Goal: Check status

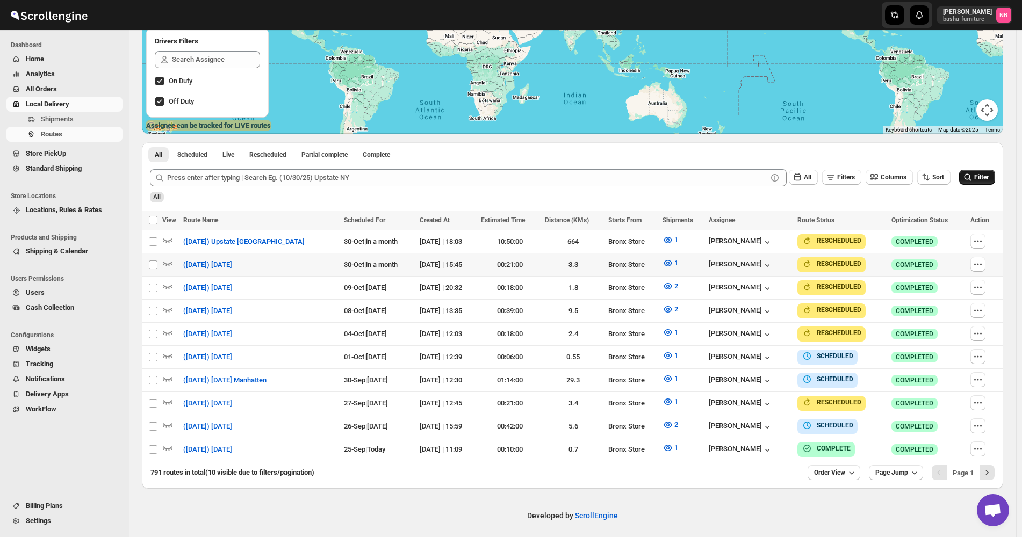
scroll to position [185, 0]
click at [984, 177] on span "Filter" at bounding box center [981, 178] width 15 height 8
click at [669, 420] on icon "button" at bounding box center [667, 425] width 11 height 11
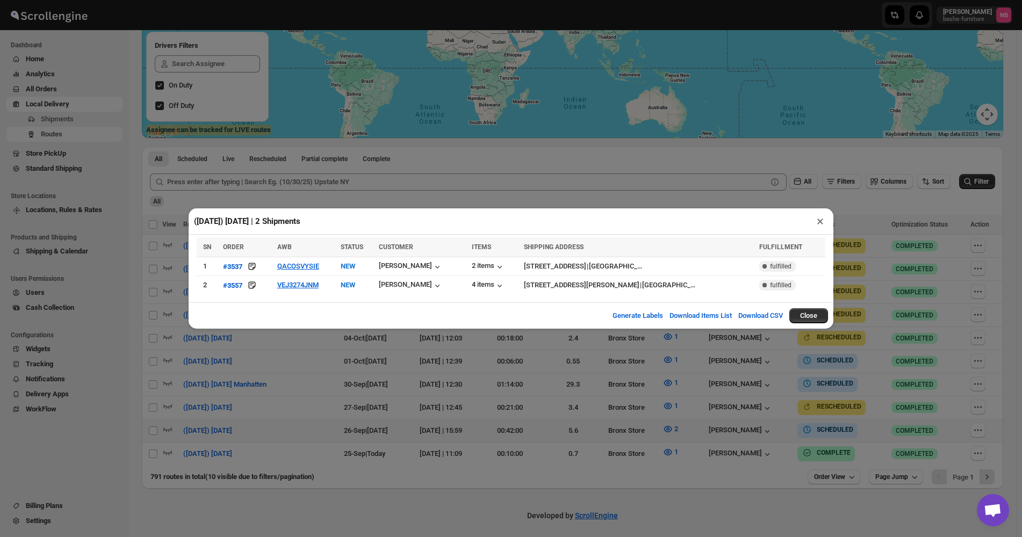
click at [515, 377] on div "([DATE]) [DATE] | 2 Shipments × SN ORDER AWB STATUS CUSTOMER ITEMS SHIPPING ADD…" at bounding box center [511, 268] width 1022 height 537
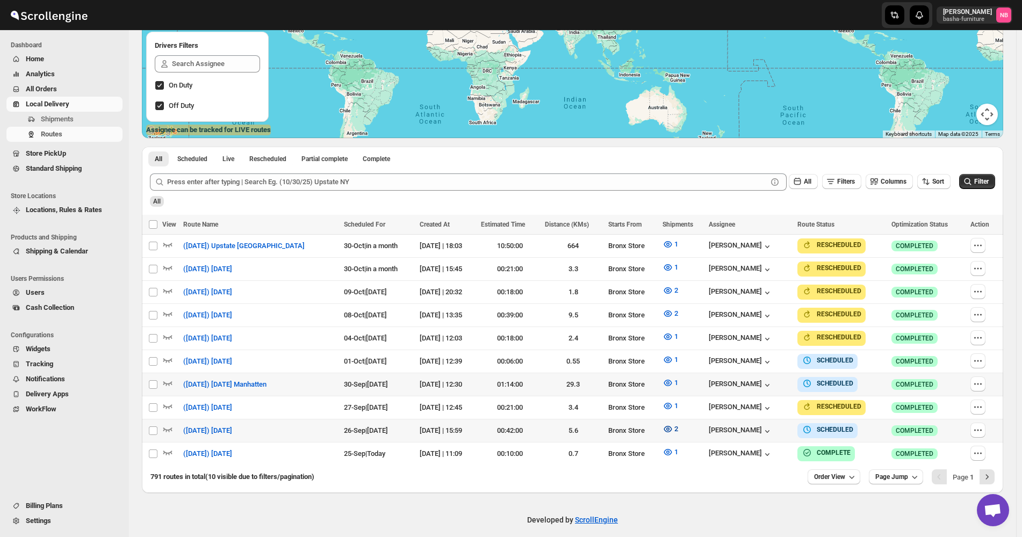
scroll to position [185, 0]
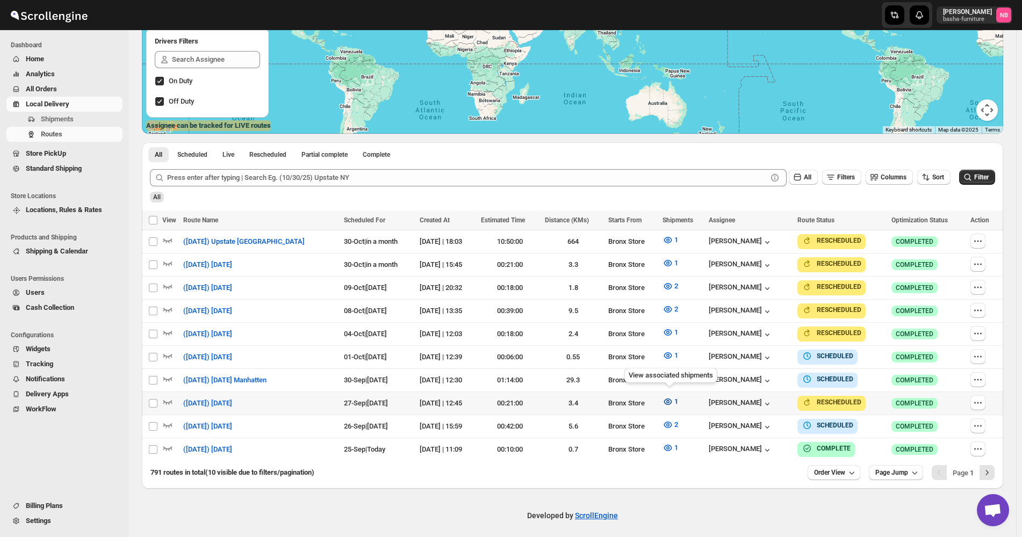
click at [667, 393] on button "1" at bounding box center [670, 401] width 28 height 17
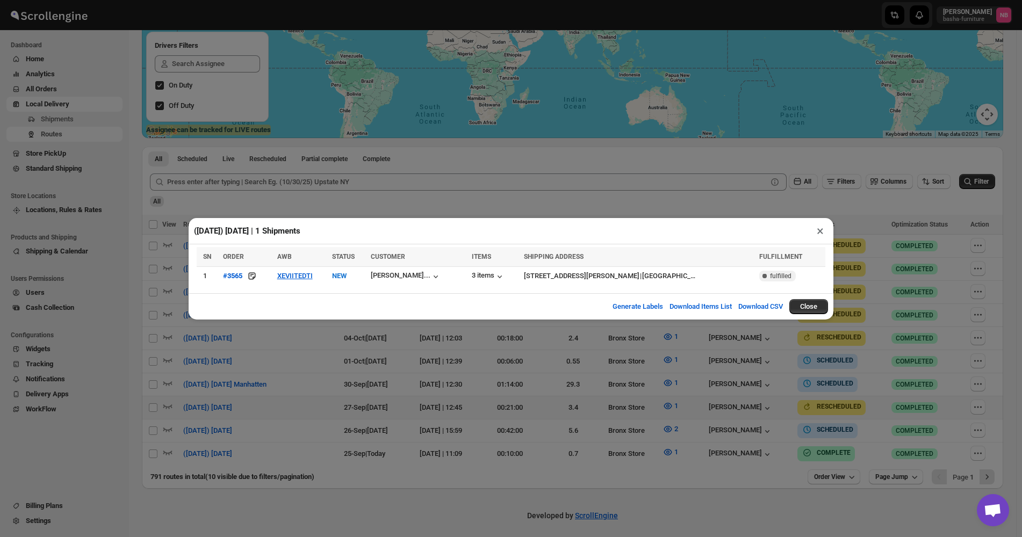
click at [500, 383] on div "([DATE]) [DATE] | 1 Shipments × SN ORDER AWB STATUS CUSTOMER ITEMS SHIPPING ADD…" at bounding box center [511, 268] width 1022 height 537
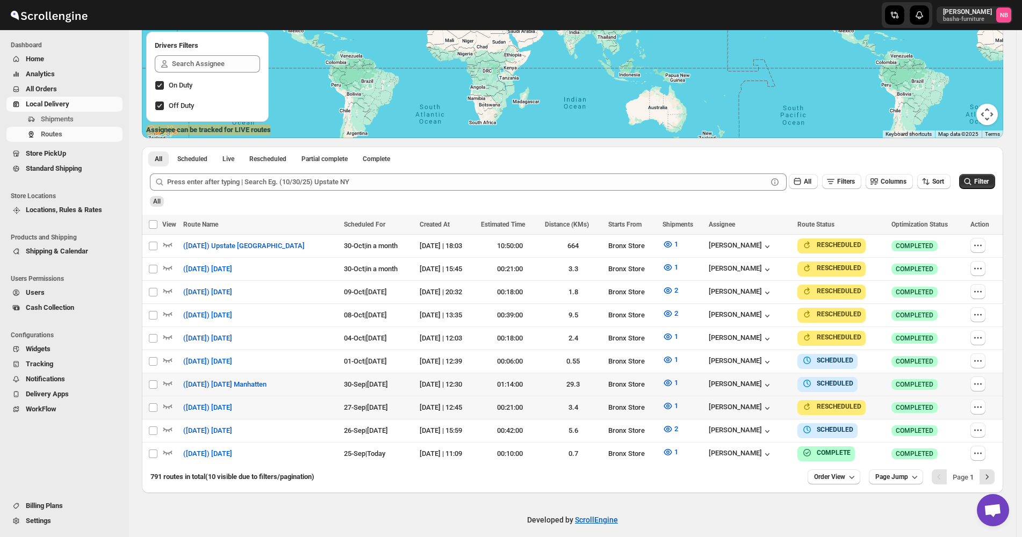
scroll to position [185, 0]
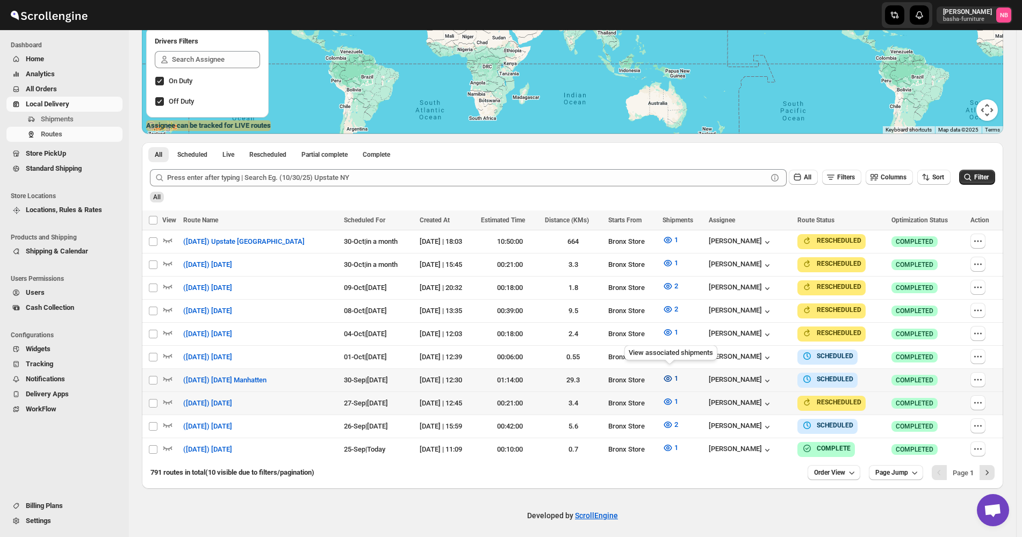
click at [660, 371] on button "1" at bounding box center [670, 378] width 28 height 17
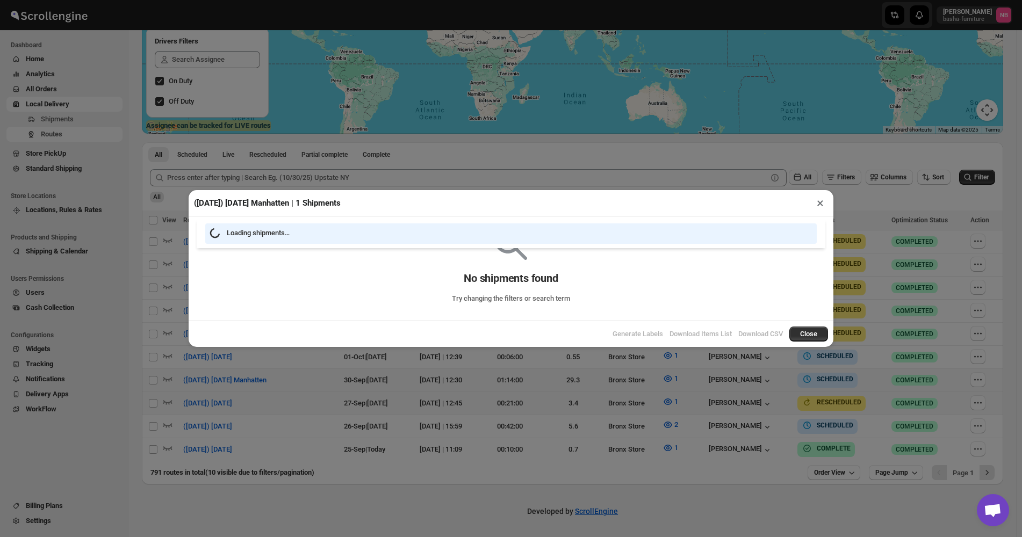
scroll to position [181, 0]
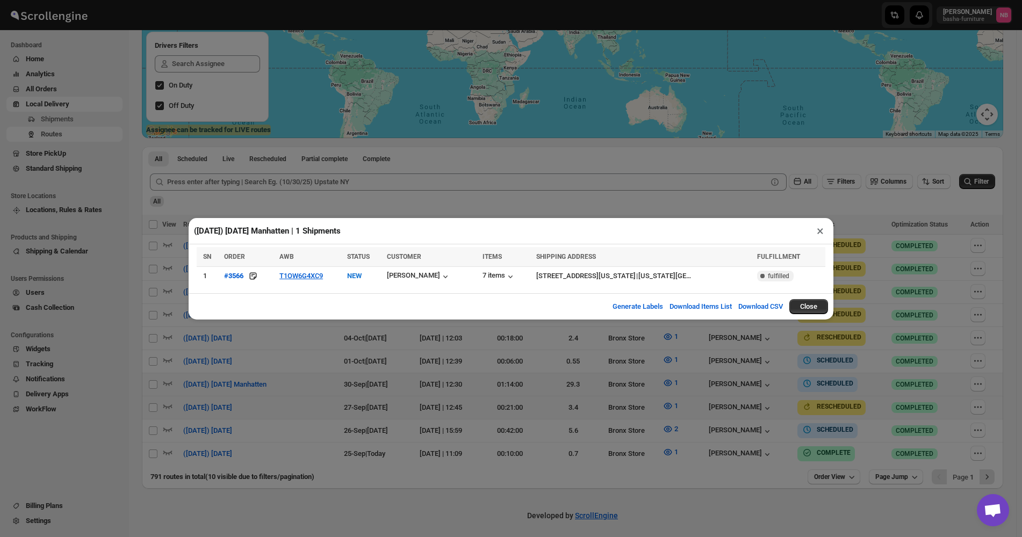
click at [442, 349] on div "([DATE]) [DATE] Manhatten | 1 Shipments × SN ORDER AWB STATUS CUSTOMER ITEMS SH…" at bounding box center [511, 268] width 1022 height 537
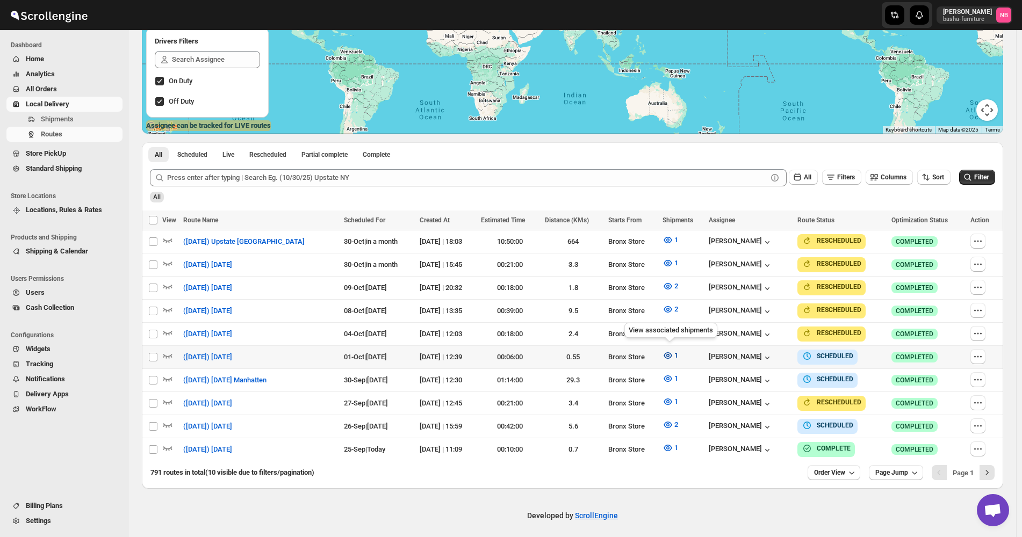
click at [663, 361] on button "1" at bounding box center [670, 355] width 28 height 17
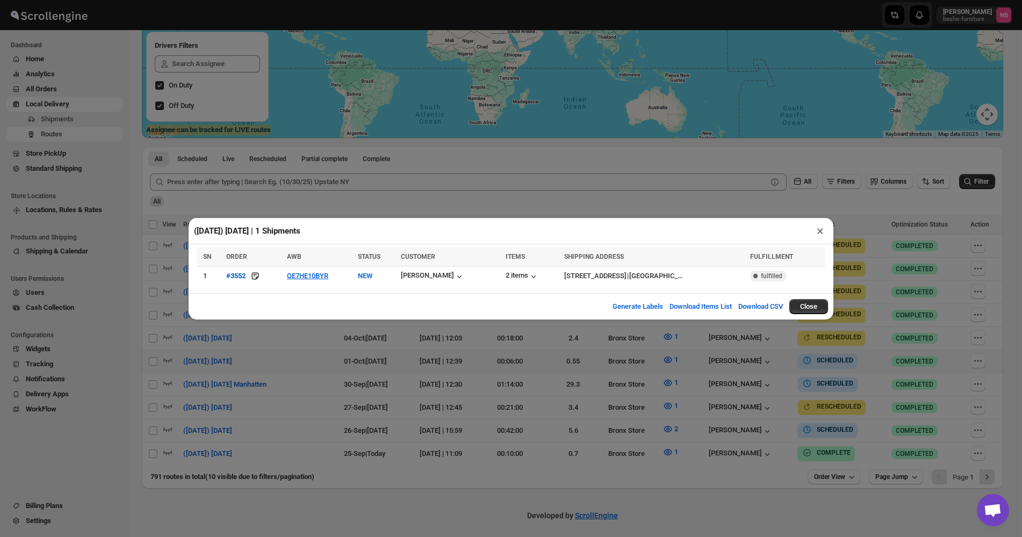
click at [341, 350] on div "([DATE]) [DATE] | 1 Shipments × SN ORDER AWB STATUS CUSTOMER ITEMS SHIPPING ADD…" at bounding box center [511, 268] width 1022 height 537
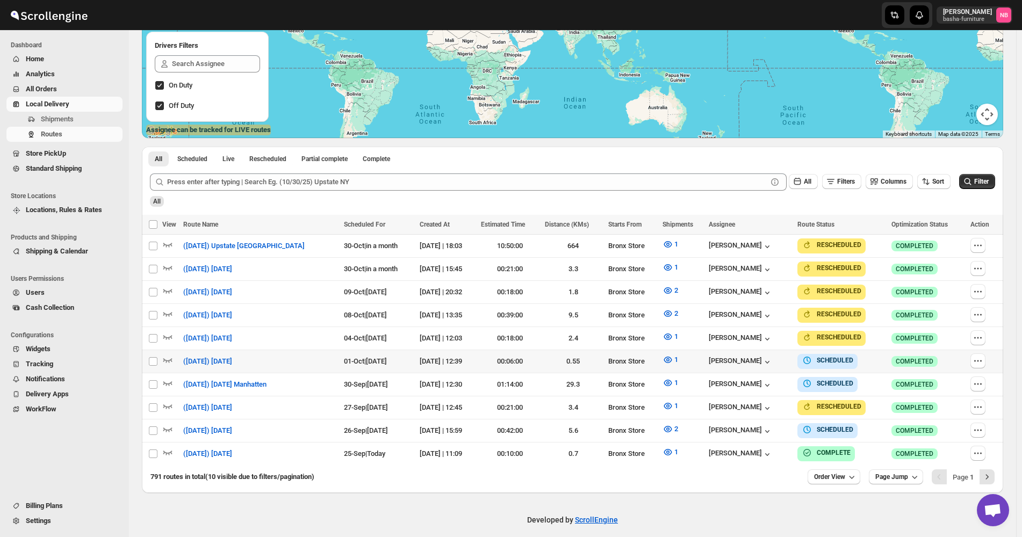
scroll to position [185, 0]
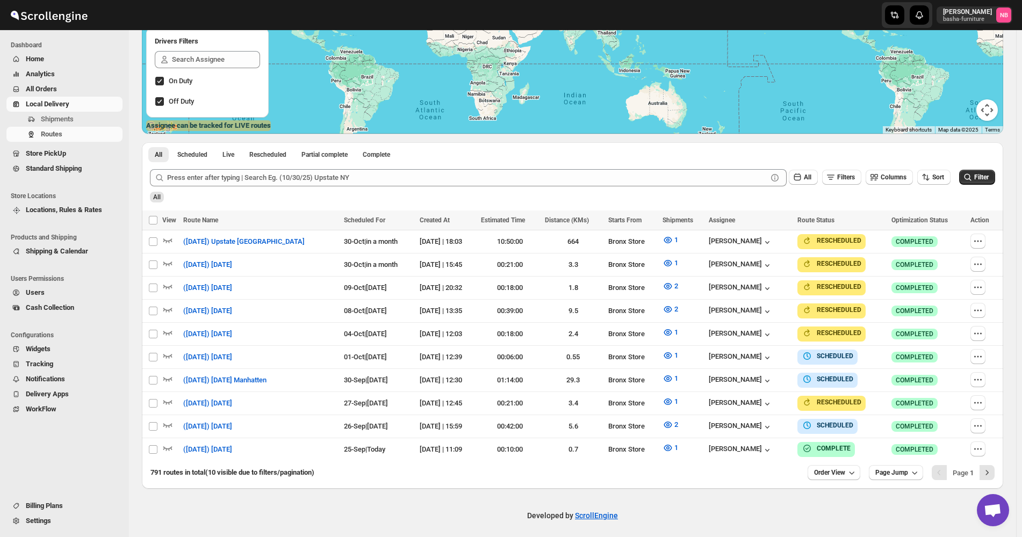
drag, startPoint x: 658, startPoint y: 480, endPoint x: 690, endPoint y: 483, distance: 32.4
click at [660, 481] on div "791 routes in total (10 visible due to filters/pagination) Order View Page Jump…" at bounding box center [572, 475] width 861 height 28
